Goal: Transaction & Acquisition: Book appointment/travel/reservation

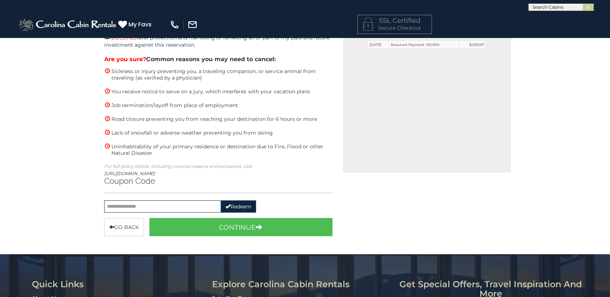
scroll to position [235, 0]
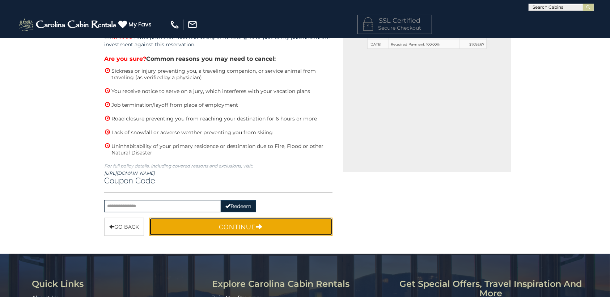
click at [200, 224] on button "Continue" at bounding box center [240, 227] width 183 height 18
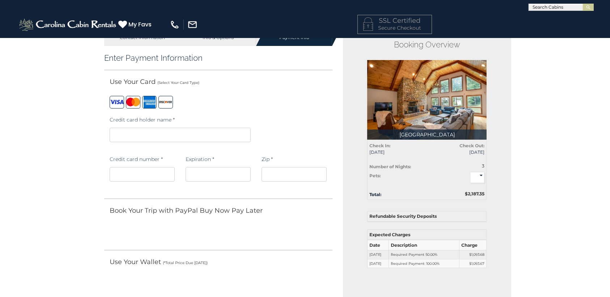
scroll to position [0, 0]
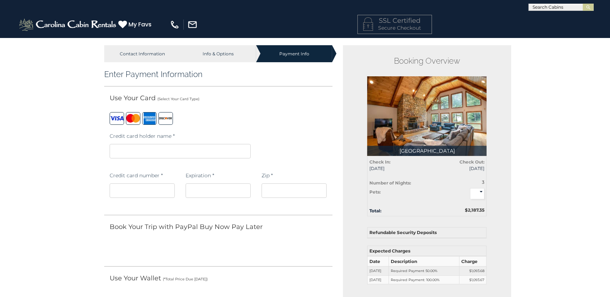
click at [116, 120] on label at bounding box center [117, 118] width 14 height 13
click at [140, 130] on div "Credit card holder name *" at bounding box center [180, 146] width 141 height 34
click at [270, 152] on div "Credit card holder name *" at bounding box center [218, 148] width 228 height 39
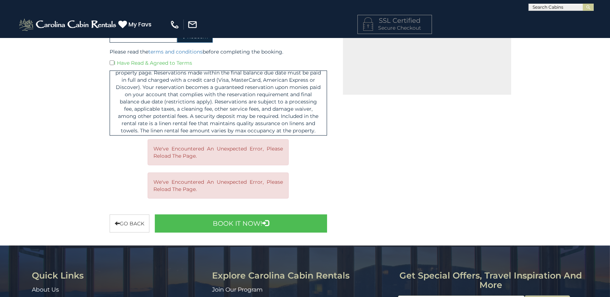
scroll to position [487, 0]
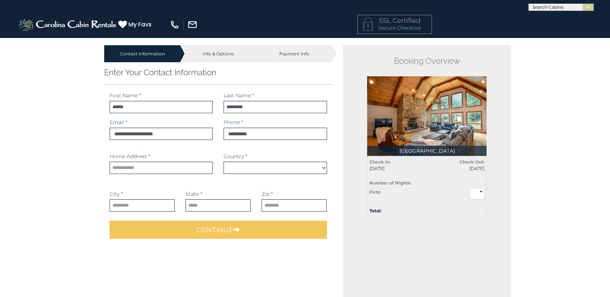
select select "*********"
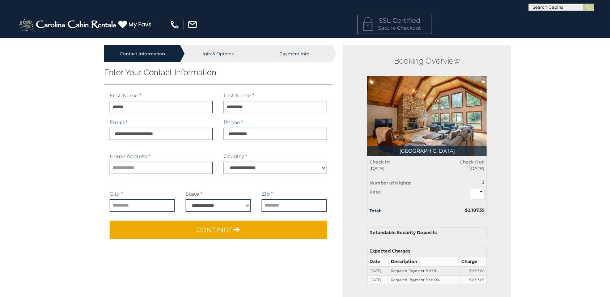
drag, startPoint x: 156, startPoint y: 174, endPoint x: 157, endPoint y: 170, distance: 4.2
click at [157, 170] on div "Home Address * Address is required." at bounding box center [161, 166] width 114 height 27
click at [158, 172] on input "text" at bounding box center [161, 168] width 103 height 12
type input "**********"
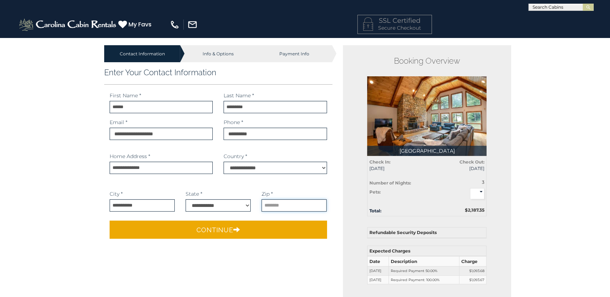
type input "*****"
click at [196, 204] on select "**********" at bounding box center [218, 205] width 65 height 12
select select "**"
click at [186, 199] on select "**********" at bounding box center [218, 205] width 65 height 12
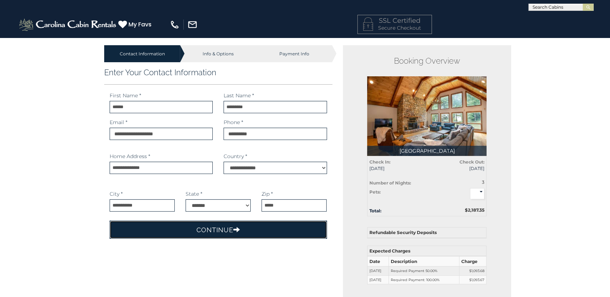
click at [276, 227] on button "Continue" at bounding box center [218, 230] width 217 height 18
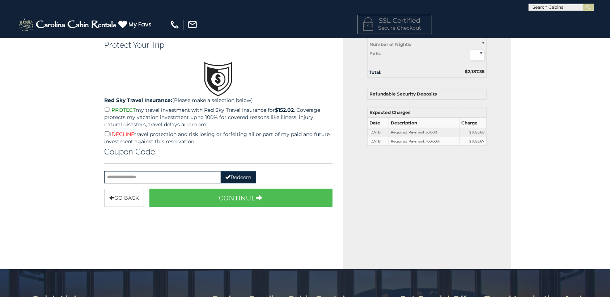
scroll to position [142, 0]
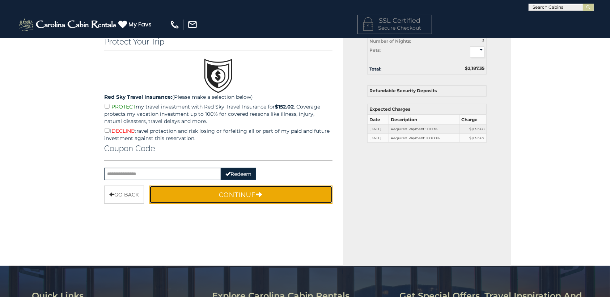
click at [179, 200] on button "Continue" at bounding box center [240, 195] width 183 height 18
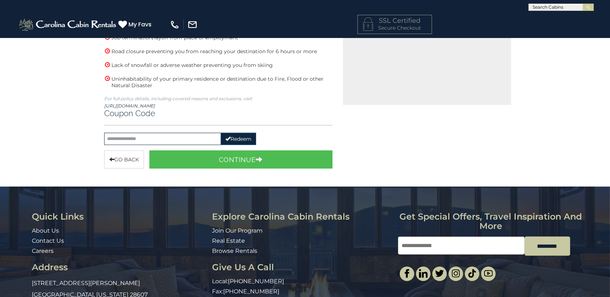
scroll to position [342, 0]
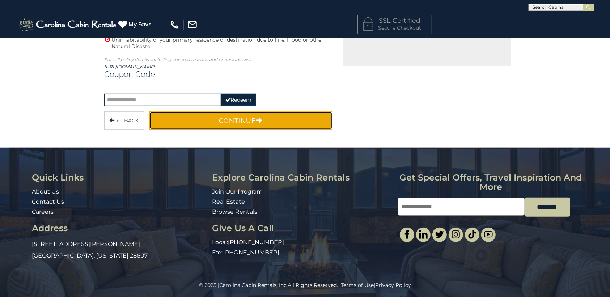
click at [264, 120] on button "Continue" at bounding box center [240, 120] width 183 height 18
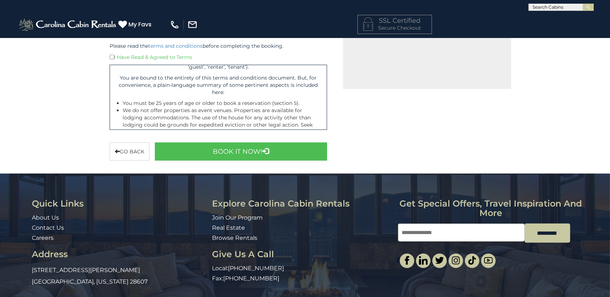
scroll to position [27, 0]
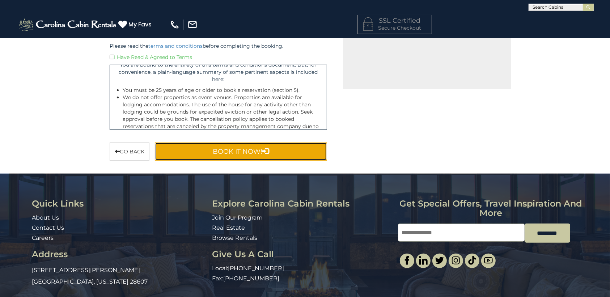
click at [198, 145] on button "Book It Now!" at bounding box center [241, 151] width 172 height 18
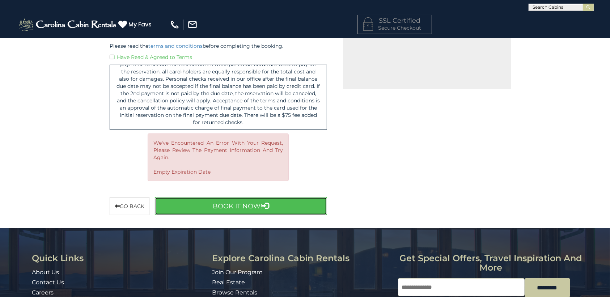
scroll to position [592, 0]
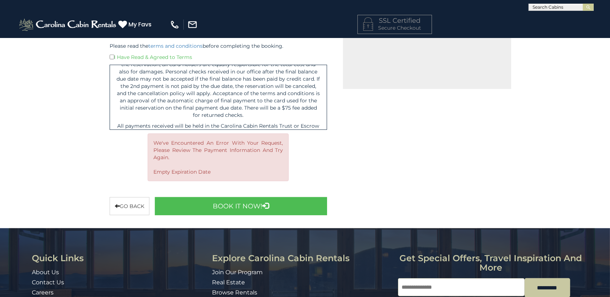
click at [106, 127] on div "Please read the terms and conditions before completing the booking. I Have Read…" at bounding box center [218, 85] width 228 height 97
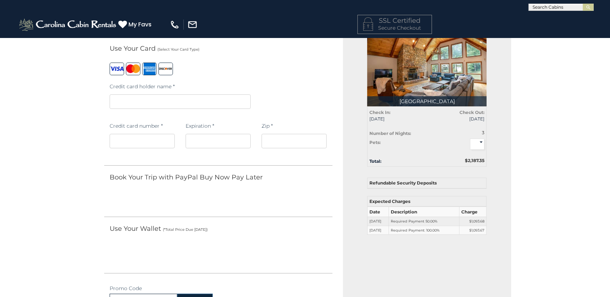
scroll to position [0, 0]
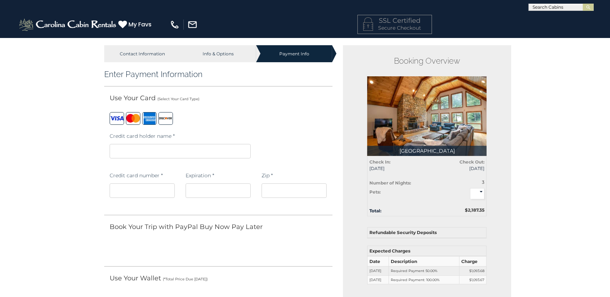
click at [275, 187] on iframe at bounding box center [293, 190] width 65 height 14
click at [308, 160] on div "Credit card holder name *" at bounding box center [218, 148] width 228 height 39
click at [232, 229] on span "Book Your Trip with PayPal Buy Now Pay Later" at bounding box center [186, 227] width 153 height 8
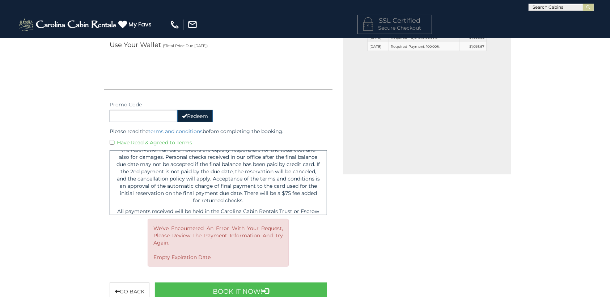
scroll to position [235, 0]
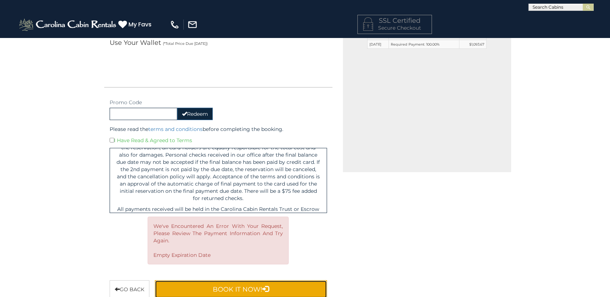
click at [230, 288] on button "Book It Now!" at bounding box center [241, 289] width 172 height 18
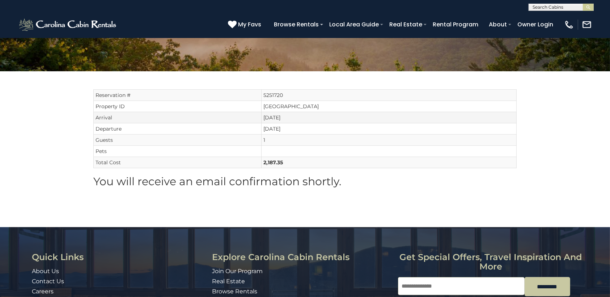
scroll to position [93, 0]
